Goal: Task Accomplishment & Management: Use online tool/utility

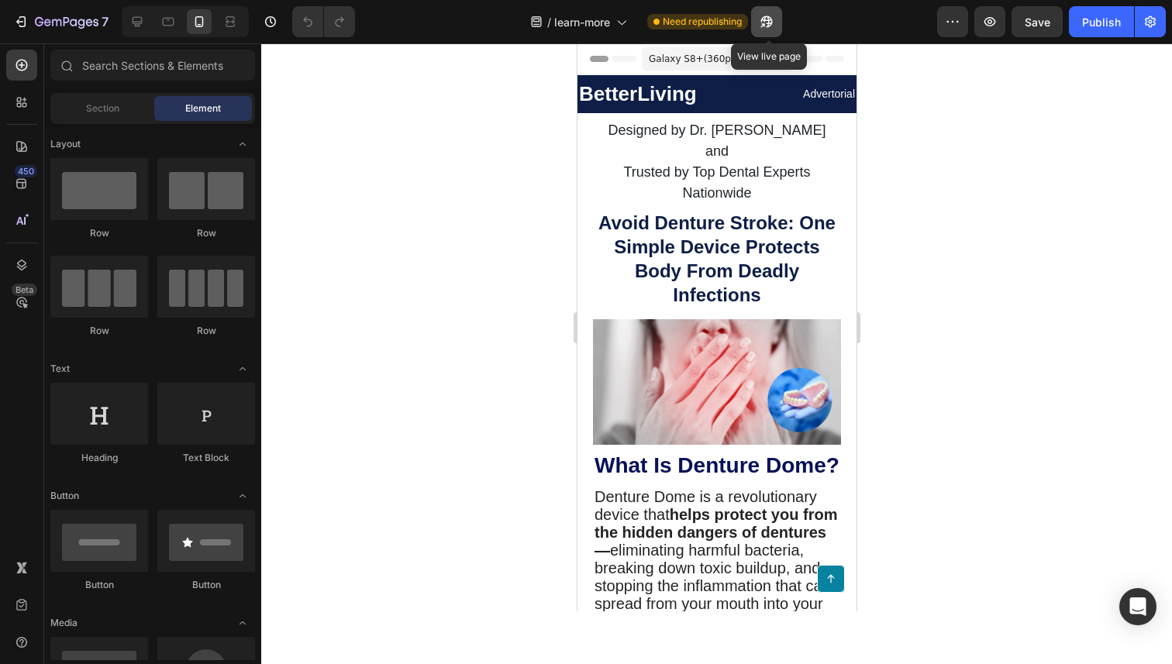
click at [775, 26] on icon "button" at bounding box center [767, 22] width 16 height 16
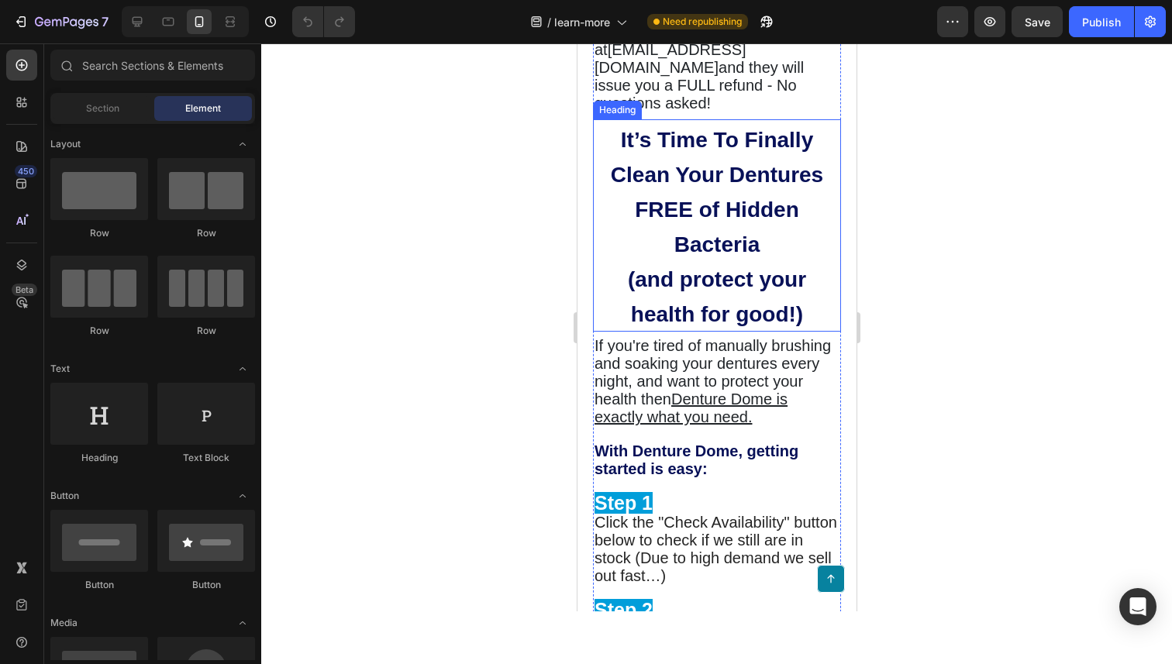
scroll to position [5495, 0]
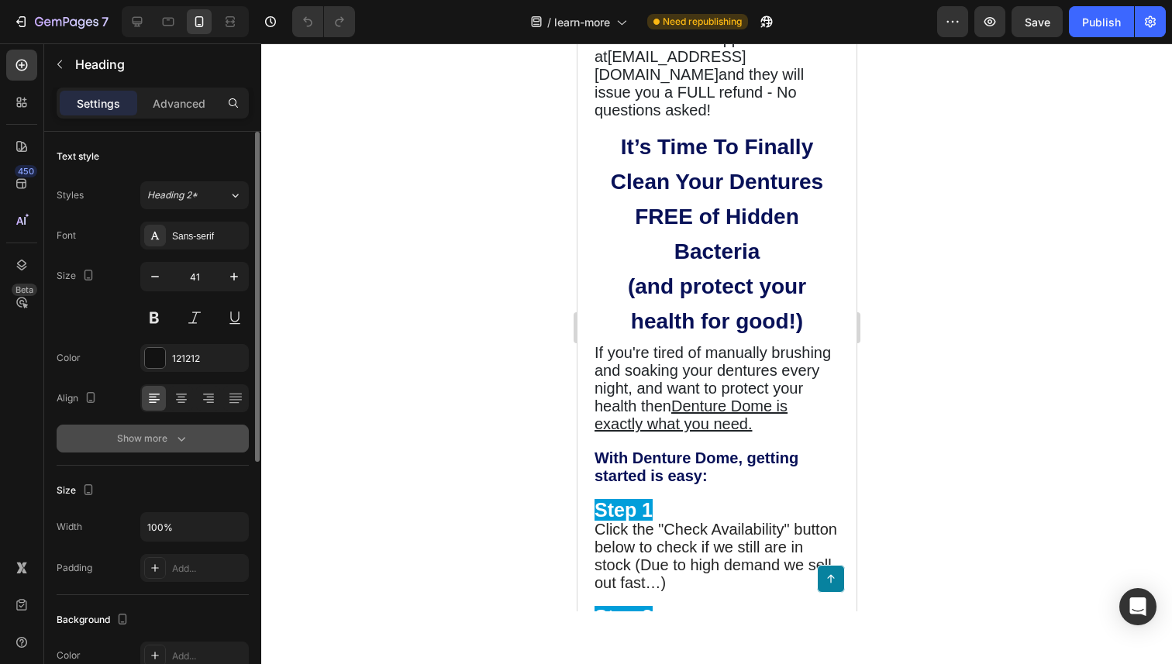
click at [208, 449] on button "Show more" at bounding box center [153, 439] width 192 height 28
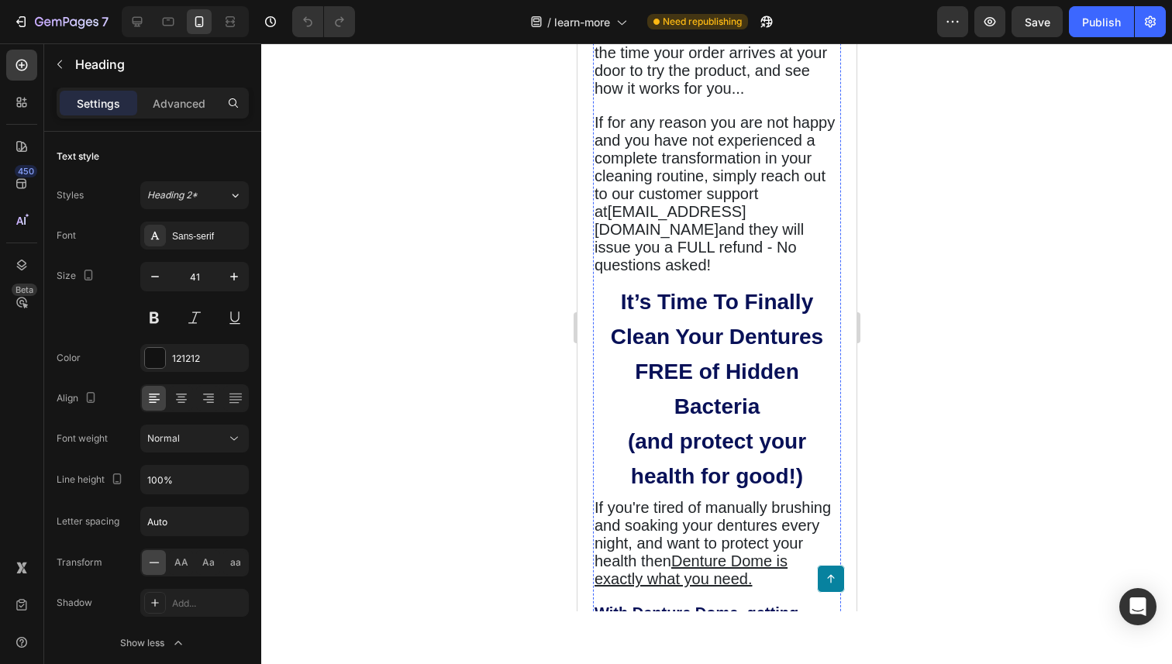
scroll to position [5320, 0]
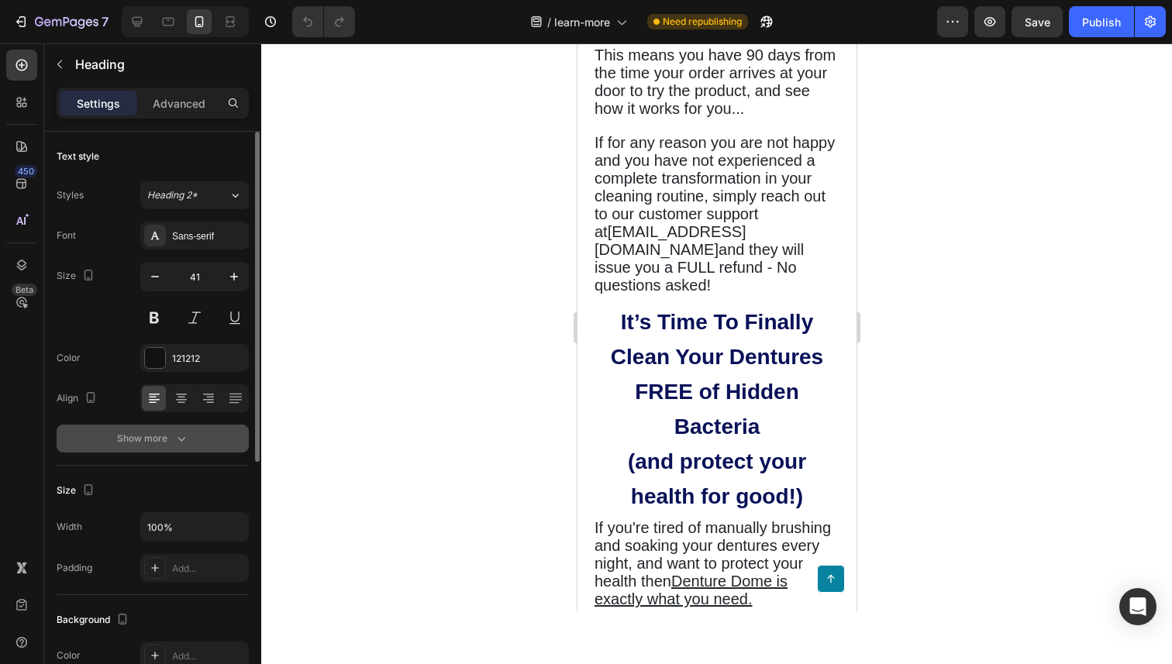
click at [201, 450] on button "Show more" at bounding box center [153, 439] width 192 height 28
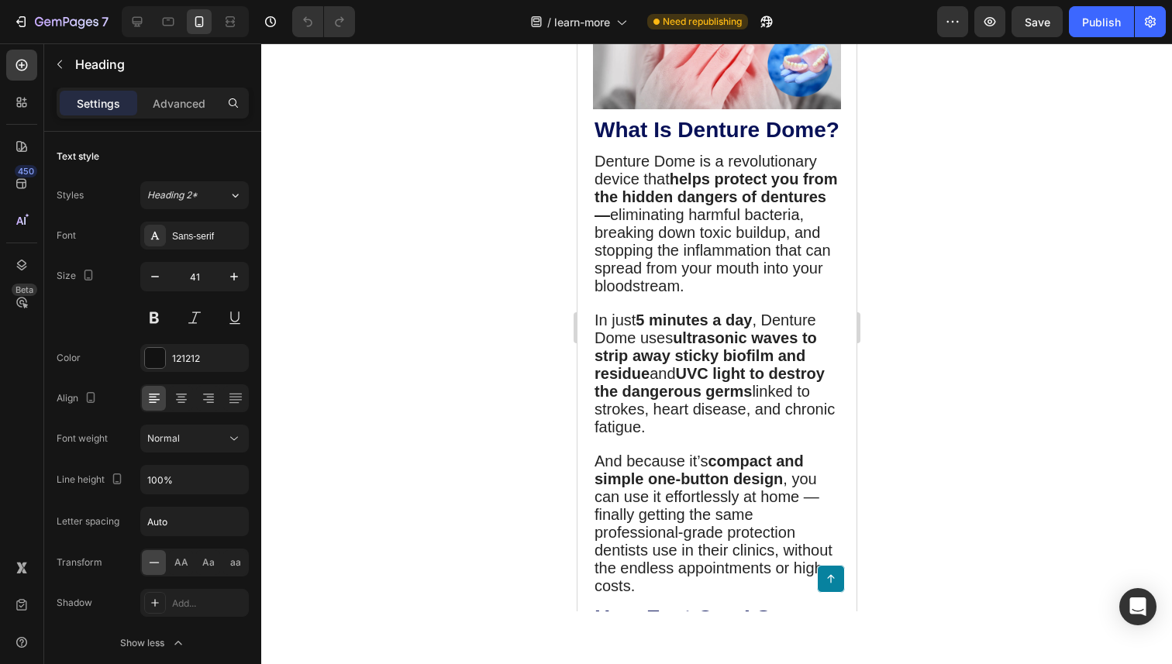
scroll to position [0, 0]
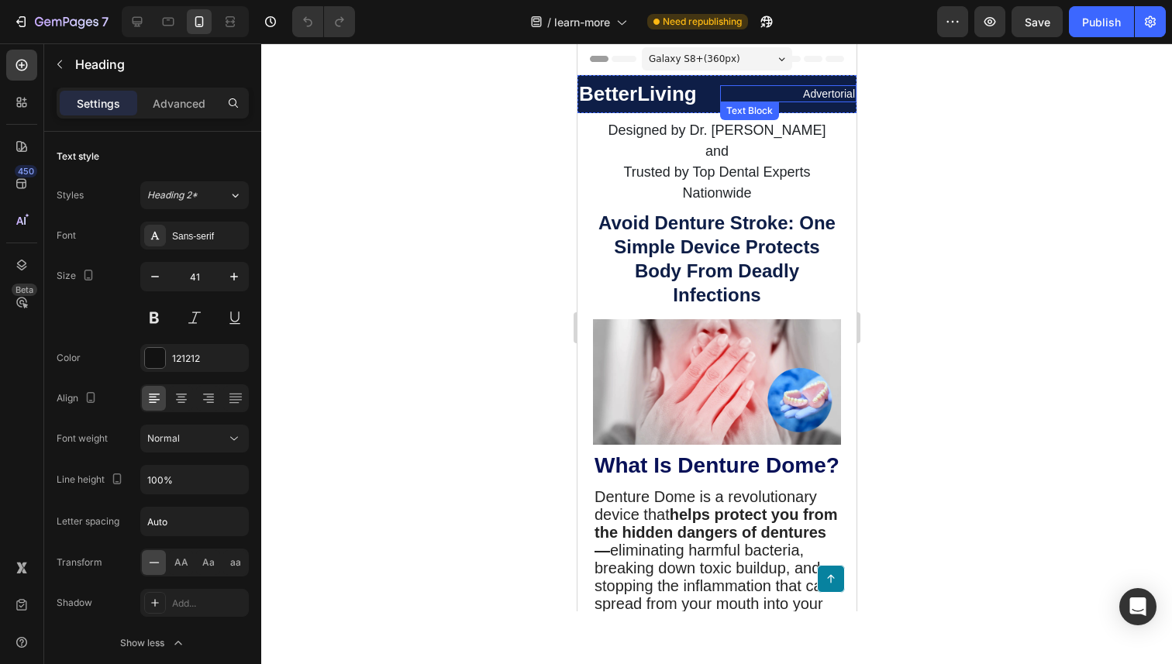
click at [816, 91] on p "Advertorial" at bounding box center [787, 94] width 133 height 14
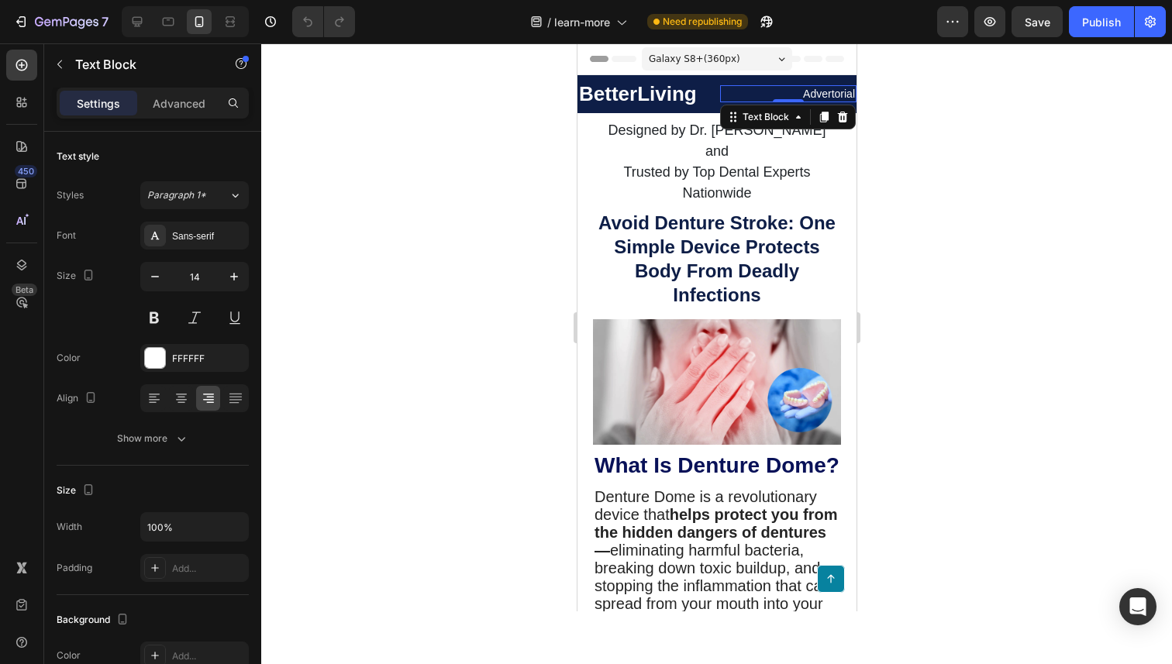
click at [816, 91] on p "Advertorial" at bounding box center [787, 94] width 133 height 14
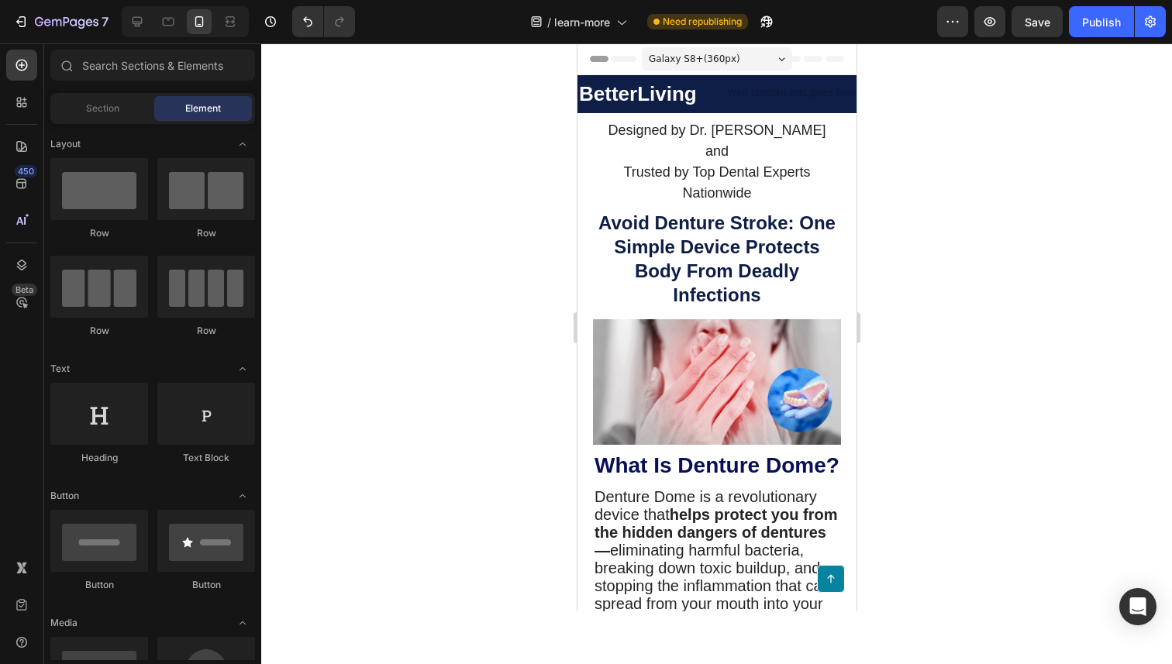
click at [832, 70] on div "Header" at bounding box center [716, 58] width 254 height 31
click at [1095, 28] on div "Publish" at bounding box center [1101, 22] width 39 height 16
click at [133, 26] on icon at bounding box center [137, 22] width 16 height 16
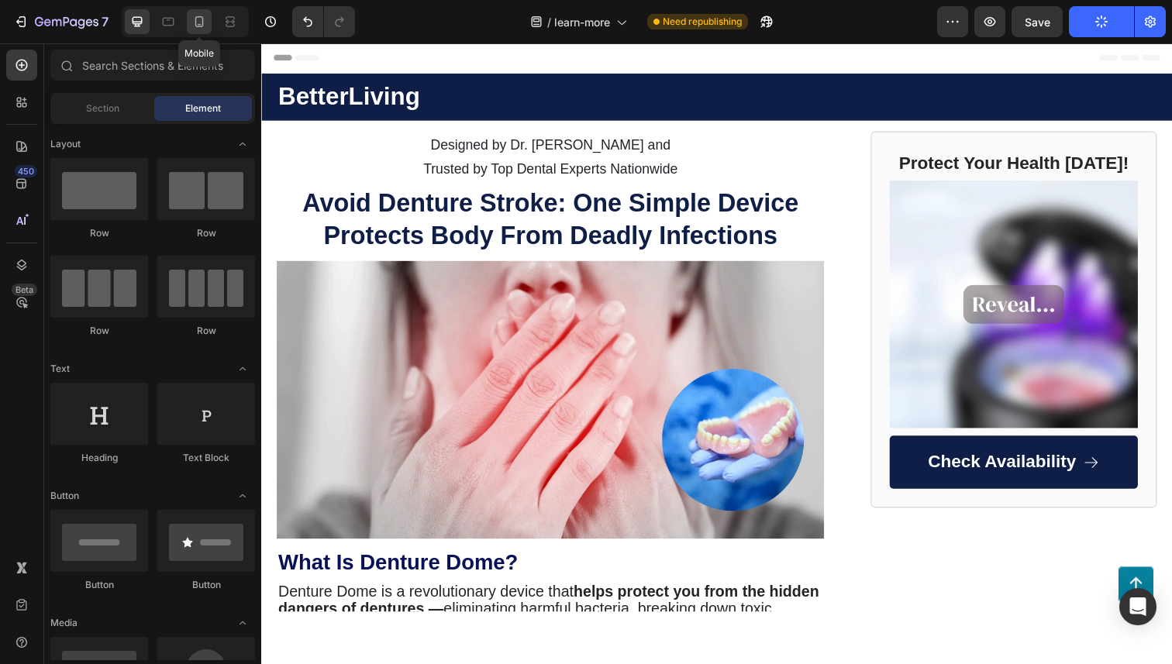
click at [190, 26] on div at bounding box center [199, 21] width 25 height 25
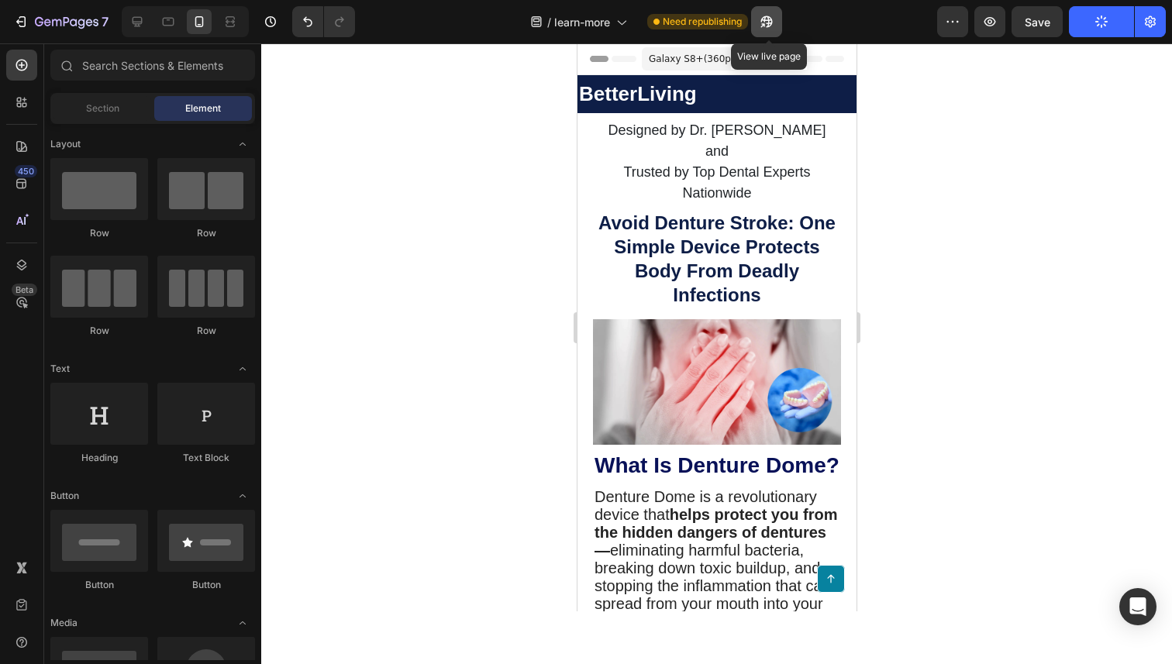
click at [769, 15] on icon "button" at bounding box center [767, 22] width 16 height 16
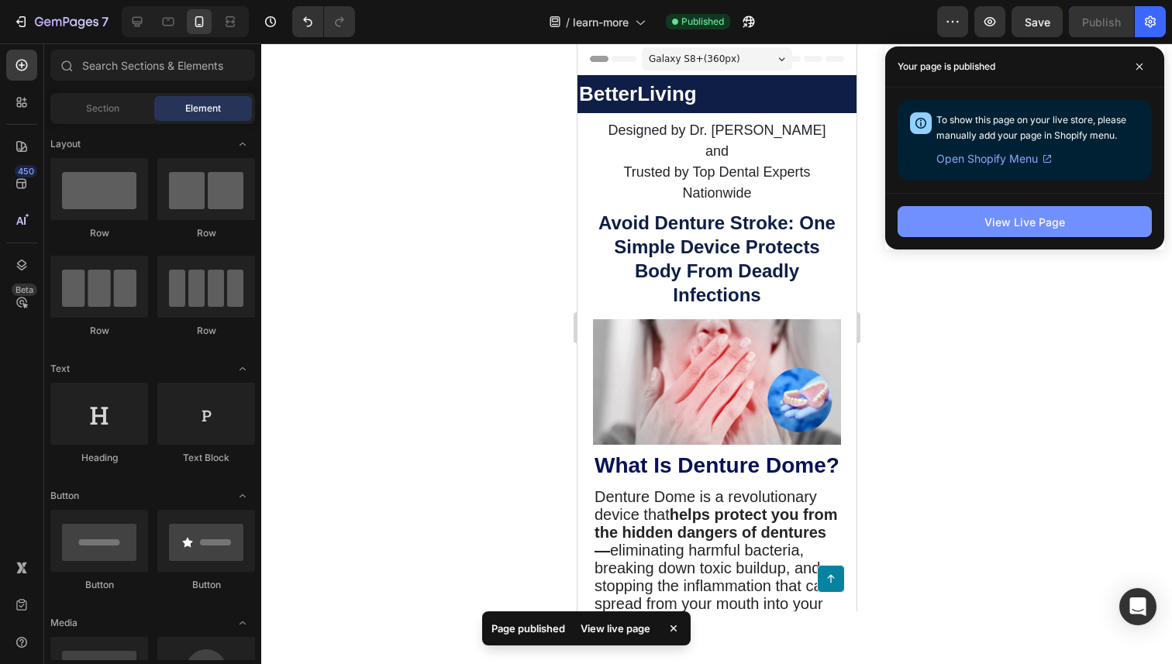
click at [1047, 220] on div "View Live Page" at bounding box center [1025, 222] width 81 height 16
